Goal: Task Accomplishment & Management: Use online tool/utility

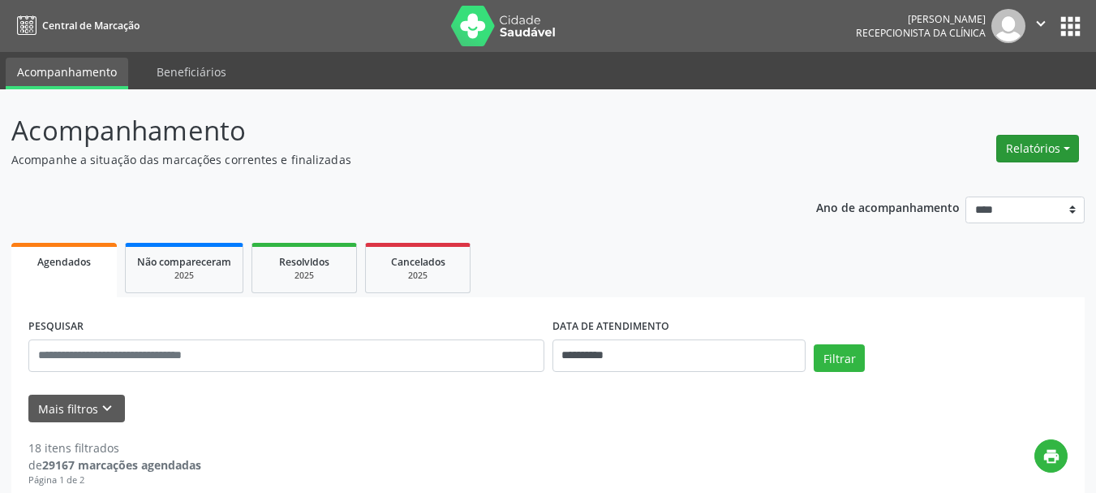
click at [1022, 153] on button "Relatórios" at bounding box center [1038, 149] width 83 height 28
click at [938, 185] on link "Agendamentos" at bounding box center [993, 183] width 174 height 23
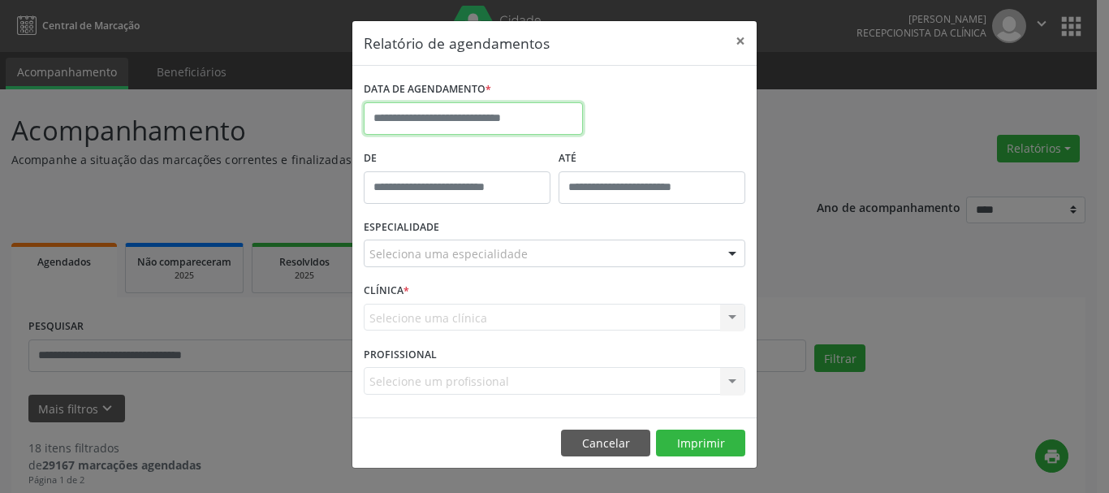
click at [486, 119] on input "text" at bounding box center [473, 118] width 219 height 32
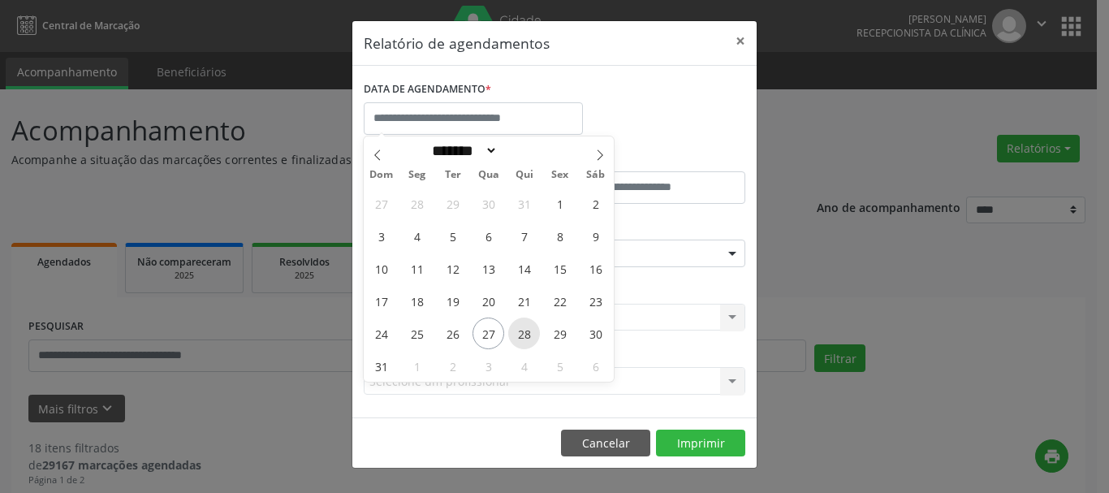
click at [524, 333] on span "28" at bounding box center [524, 333] width 32 height 32
type input "**********"
click at [524, 333] on span "28" at bounding box center [524, 333] width 32 height 32
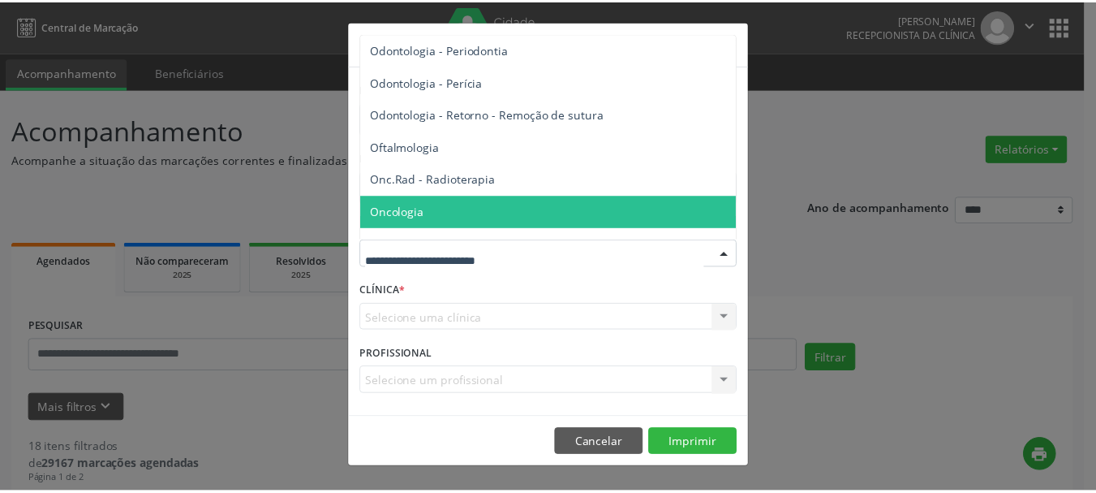
scroll to position [2191, 0]
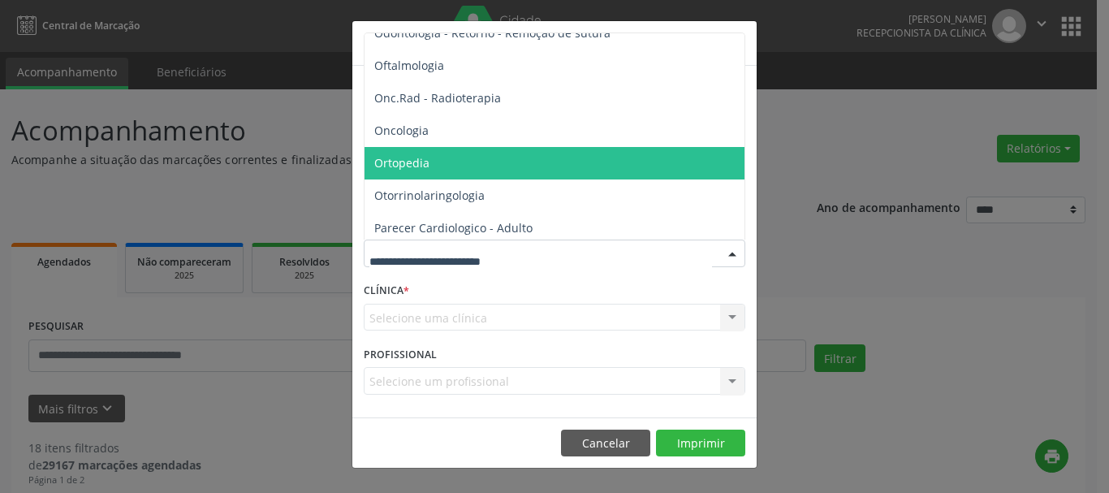
click at [390, 167] on span "Ortopedia" at bounding box center [401, 162] width 55 height 15
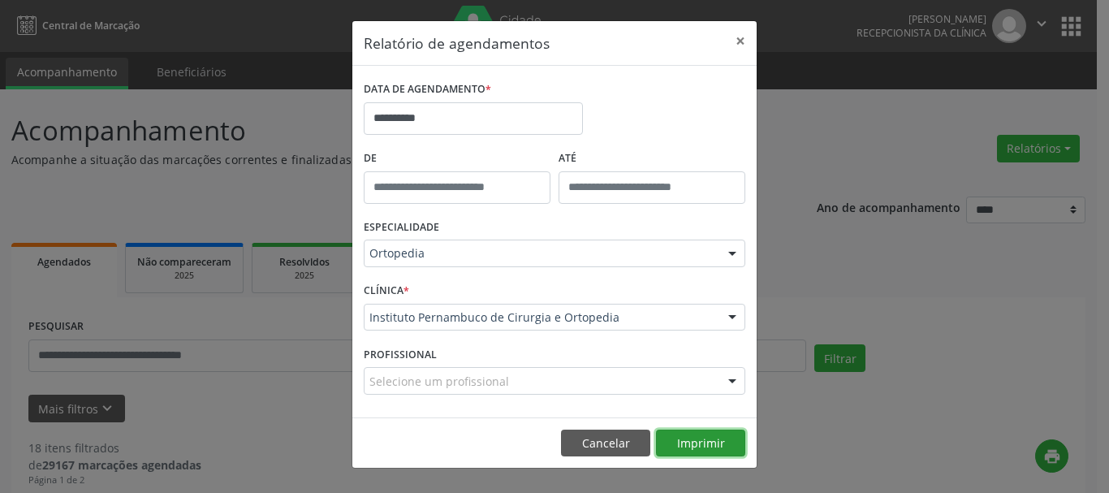
click at [713, 444] on button "Imprimir" at bounding box center [700, 443] width 89 height 28
drag, startPoint x: 736, startPoint y: 37, endPoint x: 806, endPoint y: 11, distance: 74.5
click at [738, 37] on button "×" at bounding box center [740, 41] width 32 height 40
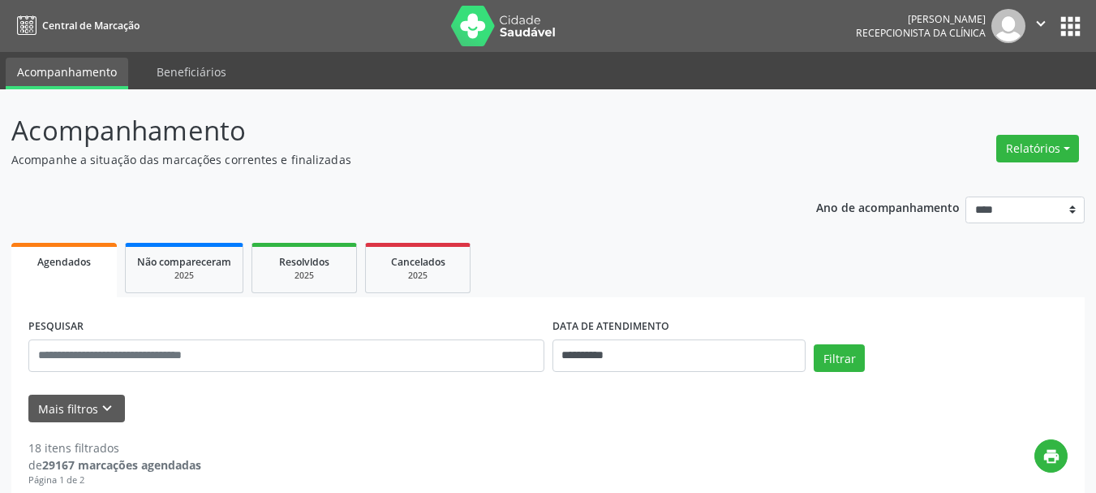
click at [918, 24] on div "[PERSON_NAME]" at bounding box center [921, 19] width 130 height 14
drag, startPoint x: 1045, startPoint y: 21, endPoint x: 1036, endPoint y: 26, distance: 10.9
click at [1045, 22] on icon "" at bounding box center [1041, 24] width 18 height 18
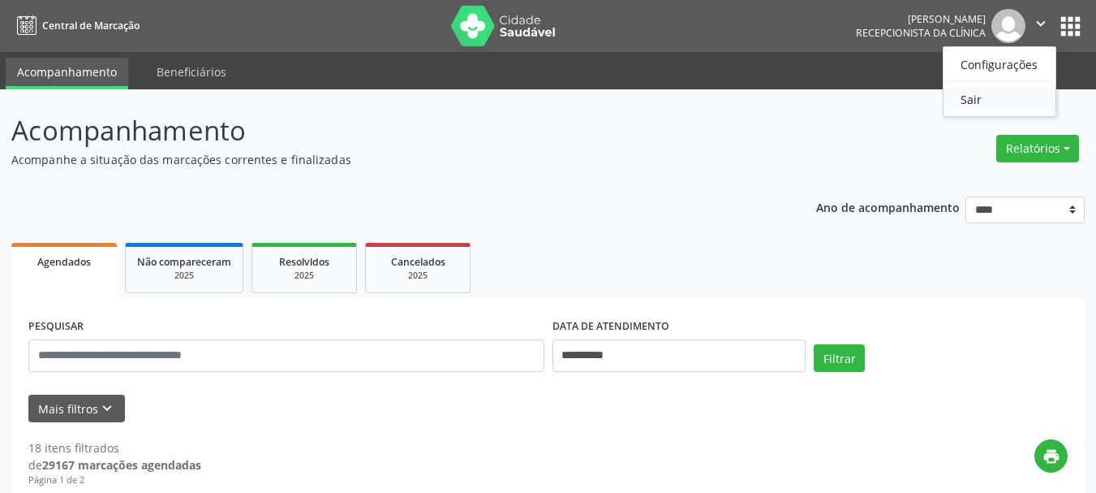
drag, startPoint x: 987, startPoint y: 93, endPoint x: 953, endPoint y: 78, distance: 37.1
click at [987, 93] on link "Sair" at bounding box center [1000, 99] width 112 height 23
